Goal: Find specific page/section: Find specific page/section

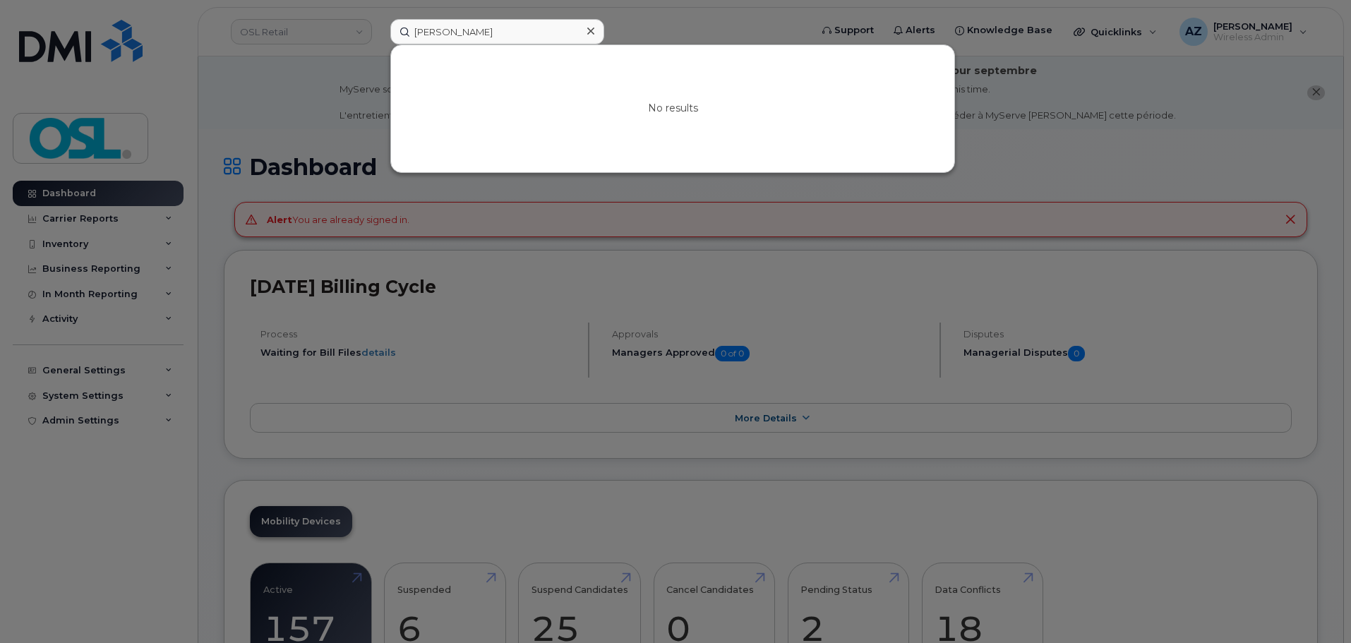
click at [422, 30] on input "[PERSON_NAME]" at bounding box center [497, 31] width 214 height 25
click at [464, 35] on input "[PERSON_NAME]" at bounding box center [497, 31] width 214 height 25
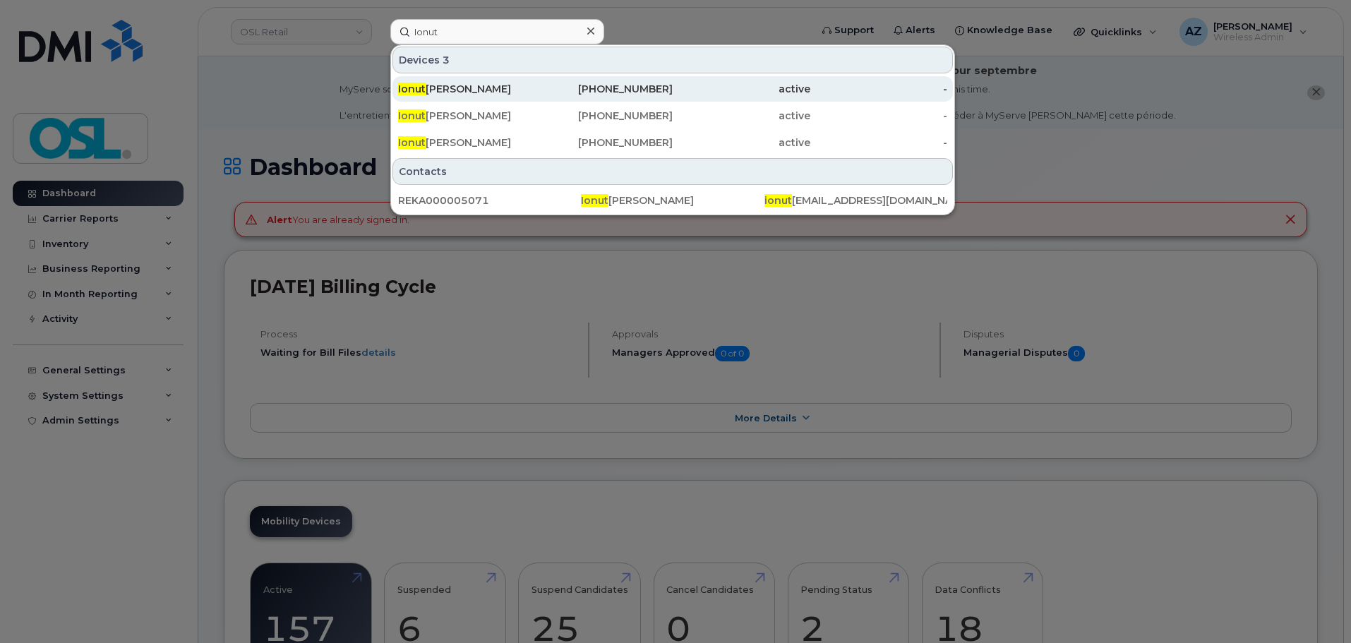
type input "Ionut"
click at [492, 88] on div "Ionut Octavian Popov" at bounding box center [467, 89] width 138 height 14
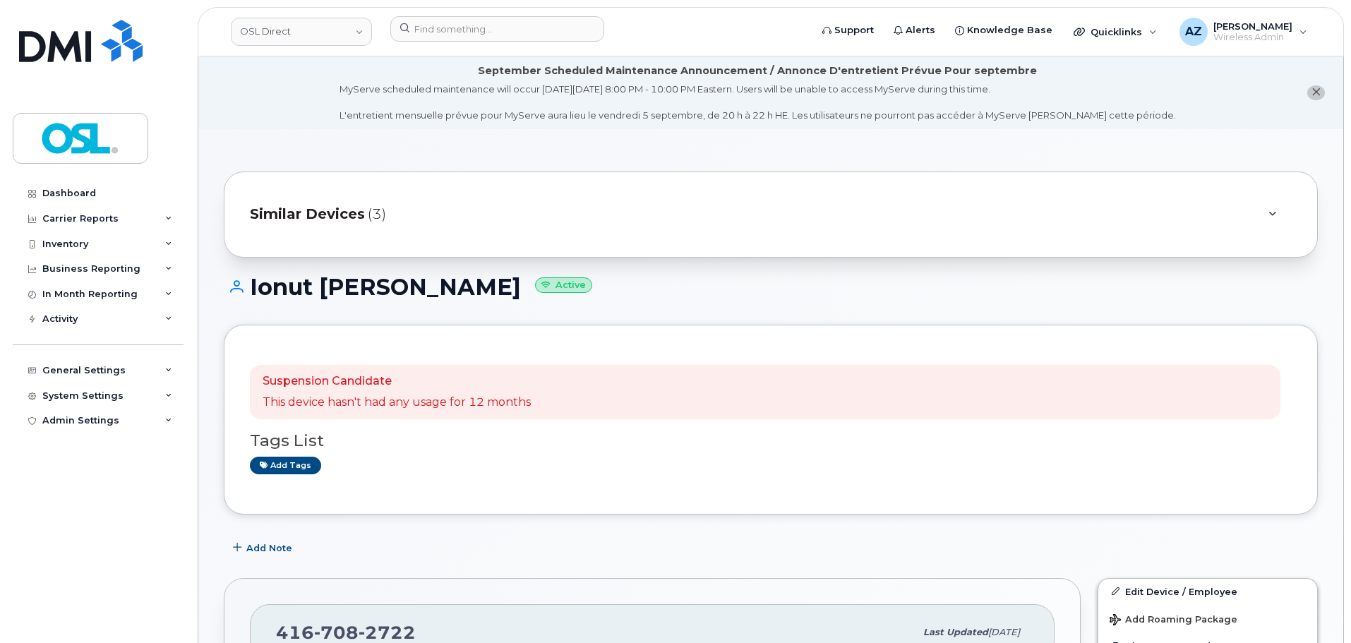
click at [434, 215] on div "Similar Devices (3)" at bounding box center [751, 215] width 1003 height 34
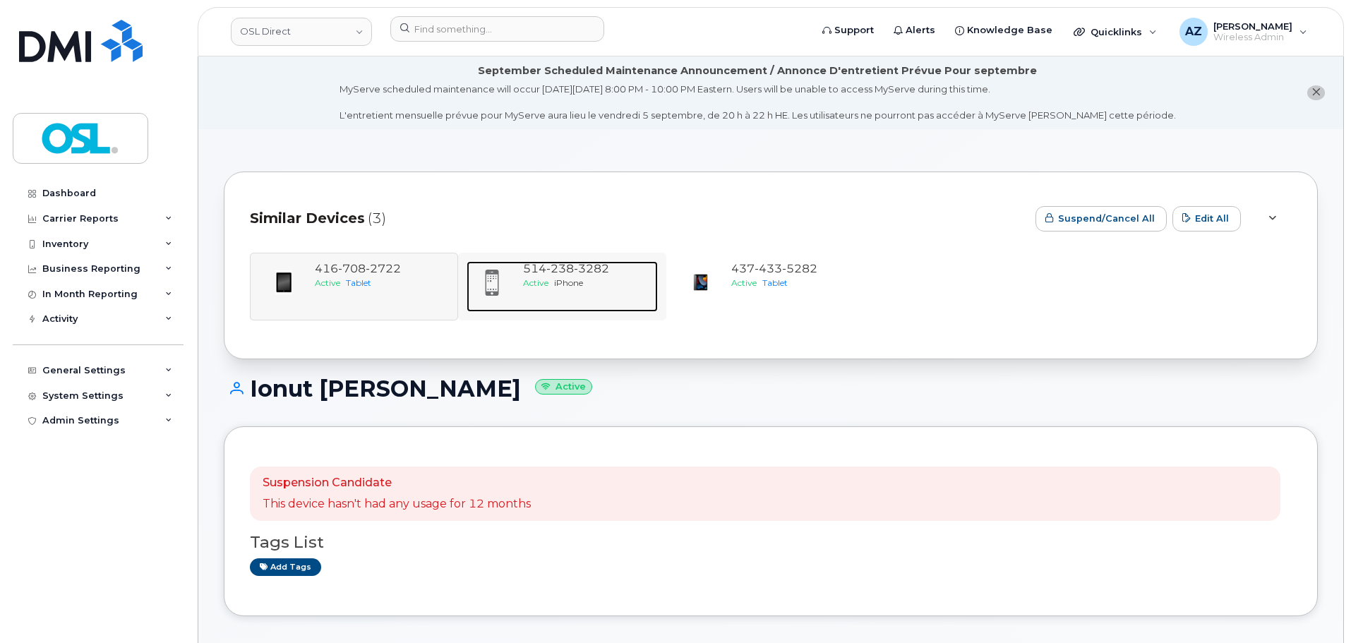
click at [574, 299] on div "514 238 3282 Active iPhone" at bounding box center [588, 286] width 141 height 51
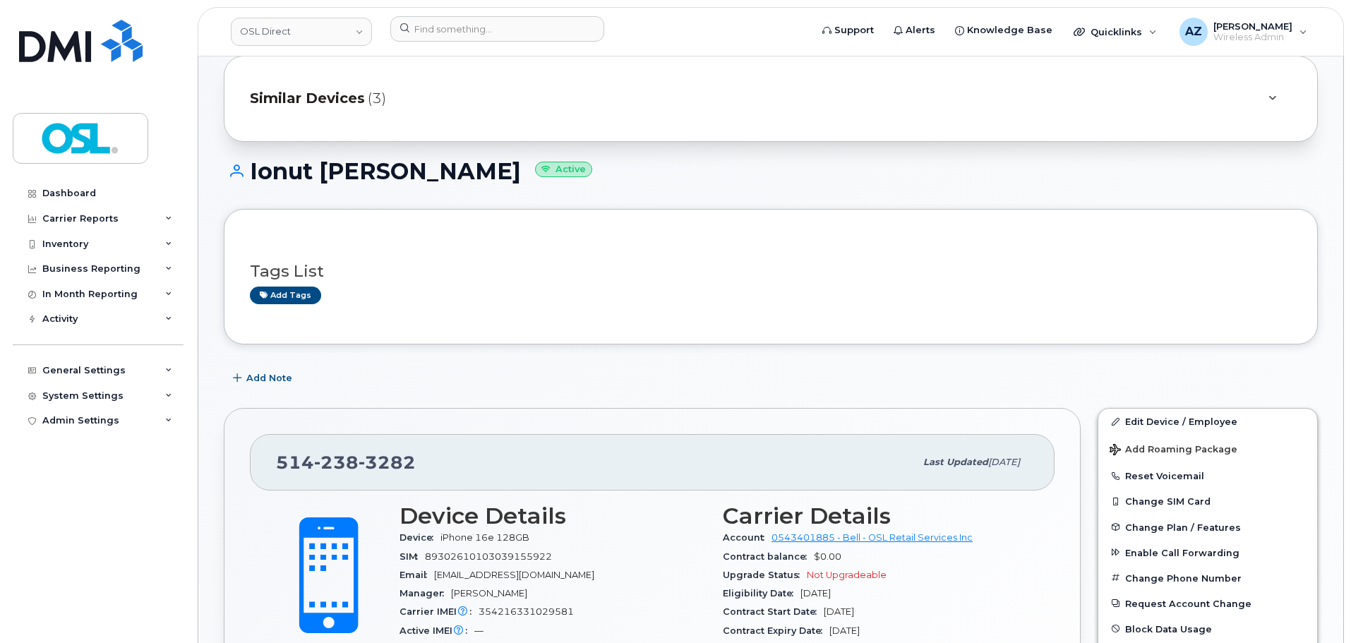
scroll to position [212, 0]
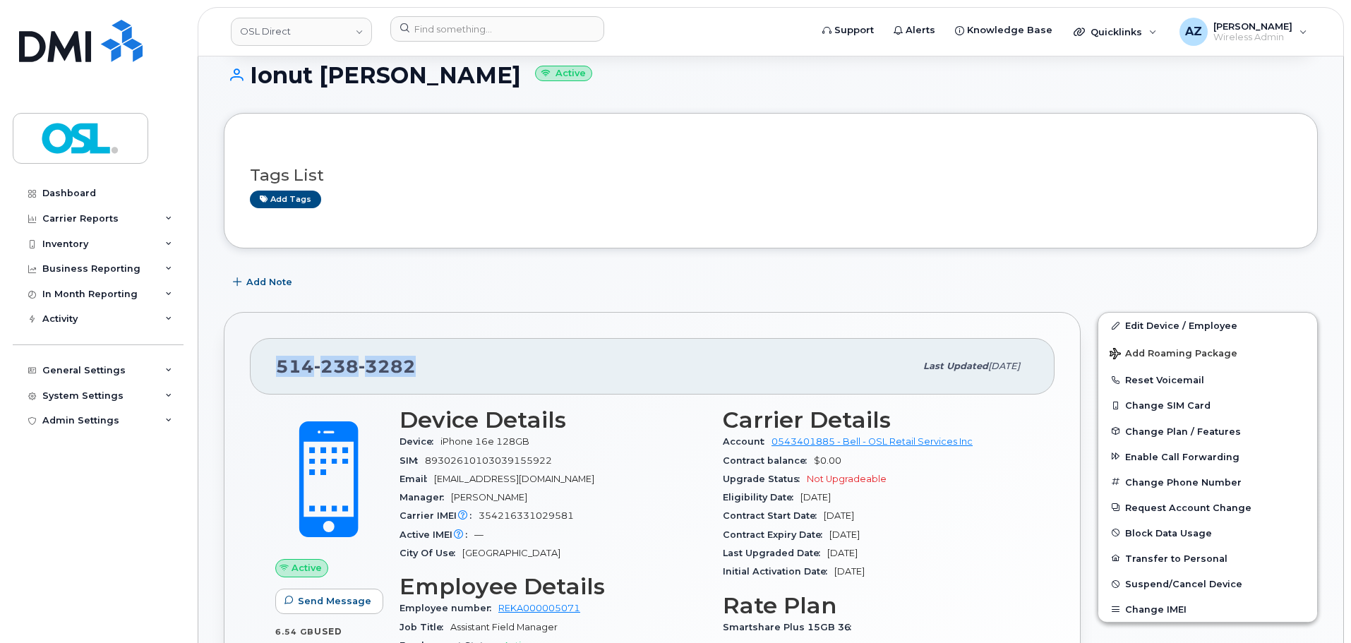
drag, startPoint x: 413, startPoint y: 367, endPoint x: 275, endPoint y: 366, distance: 137.7
click at [275, 366] on div "[PHONE_NUMBER] Last updated [DATE]" at bounding box center [652, 366] width 805 height 56
copy span "[PHONE_NUMBER]"
